Goal: Check status

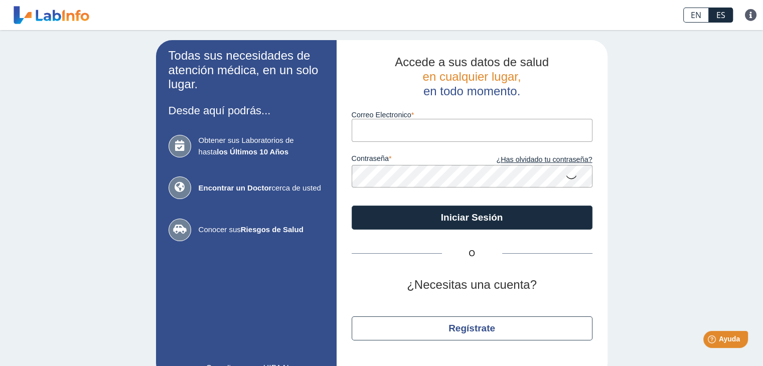
type input "[EMAIL_ADDRESS][DOMAIN_NAME]"
click at [352, 206] on button "Iniciar Sesión" at bounding box center [472, 218] width 241 height 24
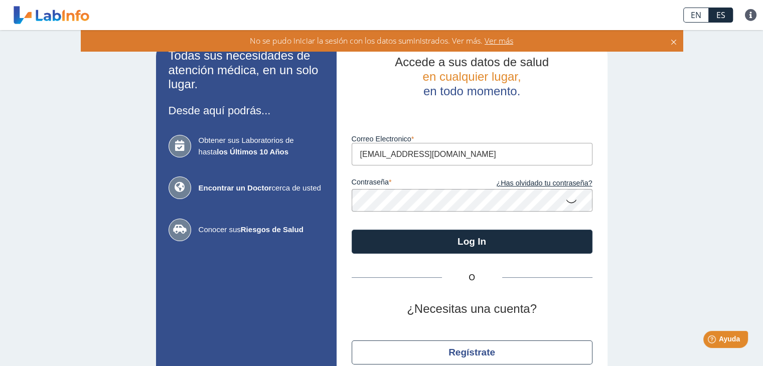
click at [573, 203] on icon at bounding box center [572, 201] width 12 height 20
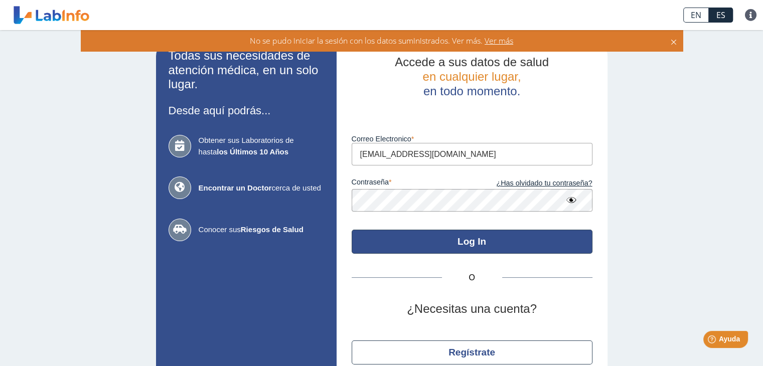
click at [466, 240] on button "Log In" at bounding box center [472, 242] width 241 height 24
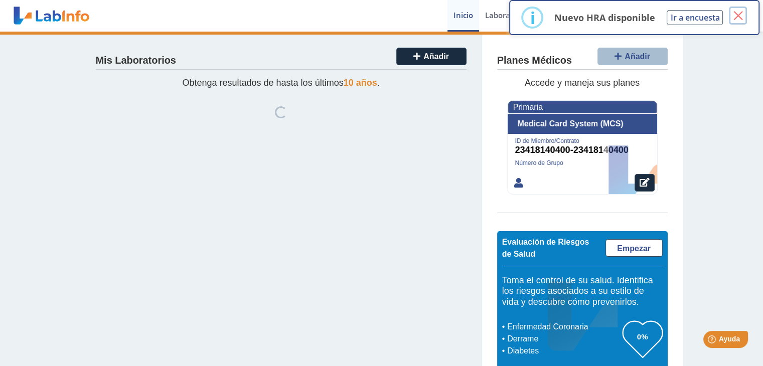
click at [738, 13] on button "×" at bounding box center [738, 16] width 18 height 18
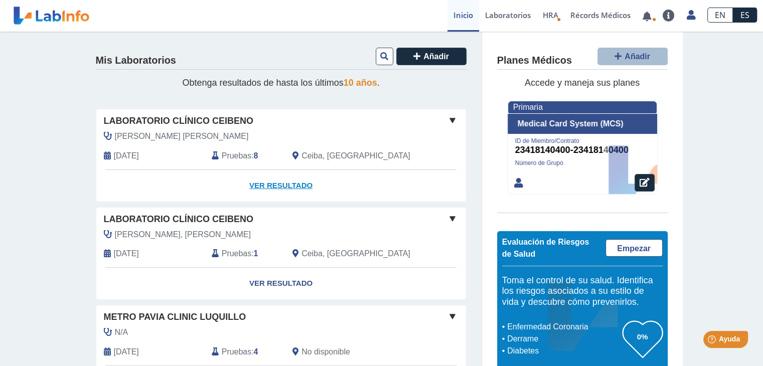
click at [274, 187] on link "Ver Resultado" at bounding box center [281, 186] width 370 height 32
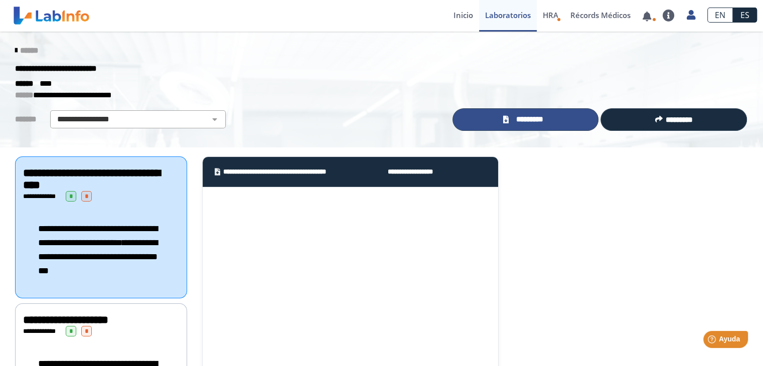
click at [512, 119] on span "*********" at bounding box center [529, 120] width 37 height 12
